Goal: Information Seeking & Learning: Learn about a topic

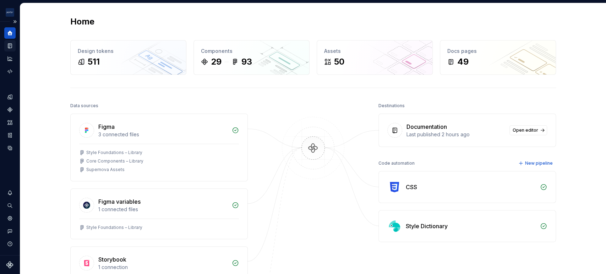
click at [12, 47] on icon "Documentation" at bounding box center [10, 46] width 4 height 5
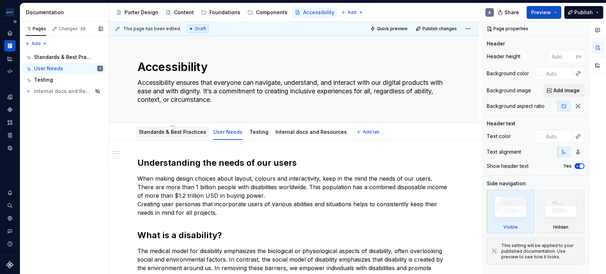
click at [167, 137] on div "Standards & Best Practices" at bounding box center [172, 131] width 73 height 11
click at [176, 131] on link "Standards & Best Practices" at bounding box center [173, 132] width 68 height 6
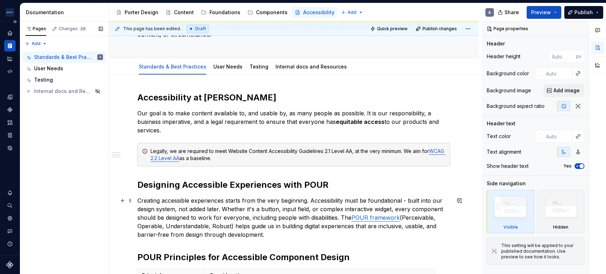
scroll to position [131, 0]
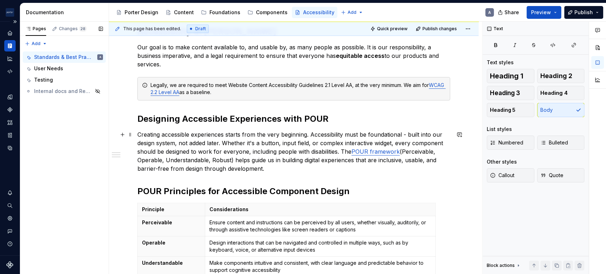
click at [252, 169] on p "Creating accessible experiences starts from the very beginning. Accessibility m…" at bounding box center [293, 151] width 313 height 43
click at [288, 169] on p "Creating accessible experiences starts from the very beginning. Accessibility m…" at bounding box center [293, 151] width 313 height 43
type textarea "*"
